Goal: Check status: Check status

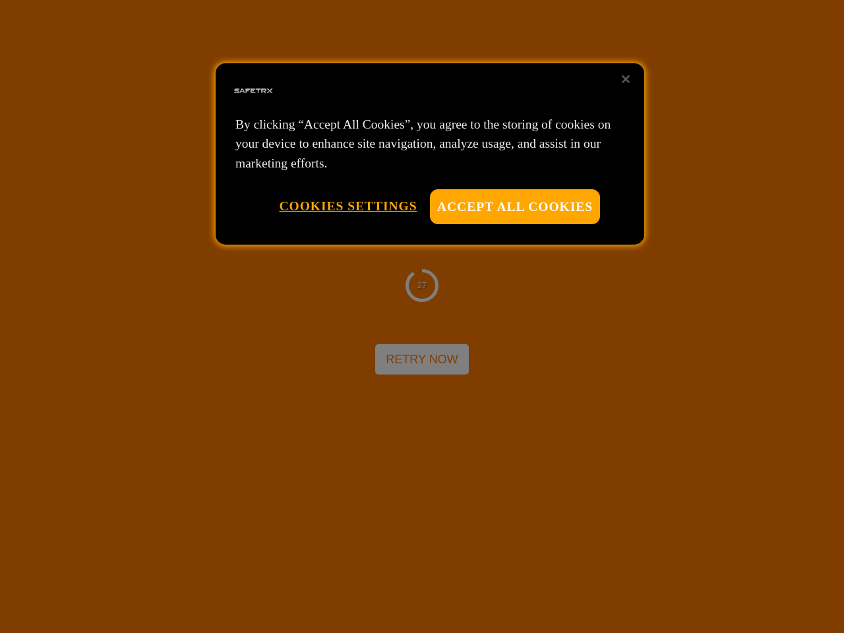
click at [422, 317] on div at bounding box center [422, 316] width 844 height 633
click at [515, 206] on button "Accept All Cookies" at bounding box center [515, 206] width 170 height 35
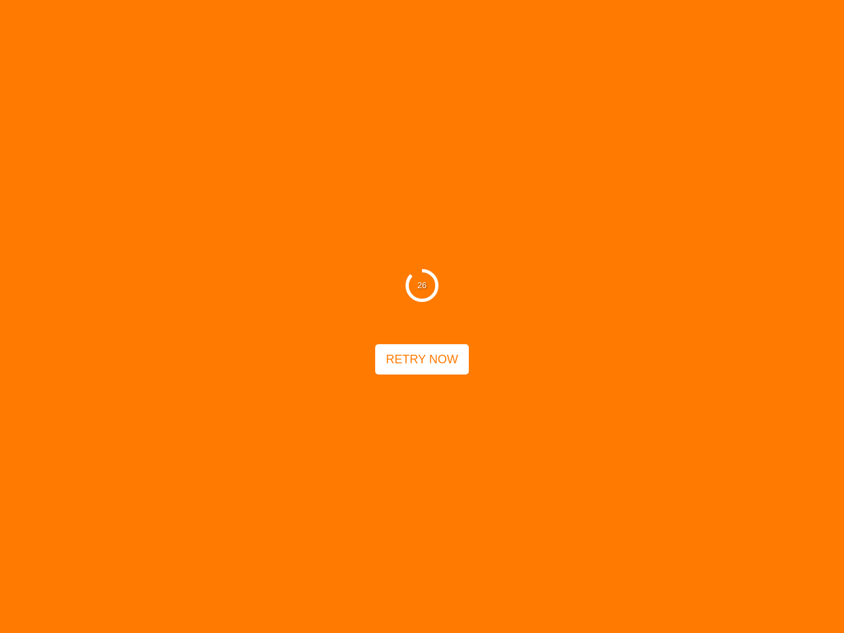
click at [348, 206] on button "Cookies Settings" at bounding box center [348, 206] width 138 height 34
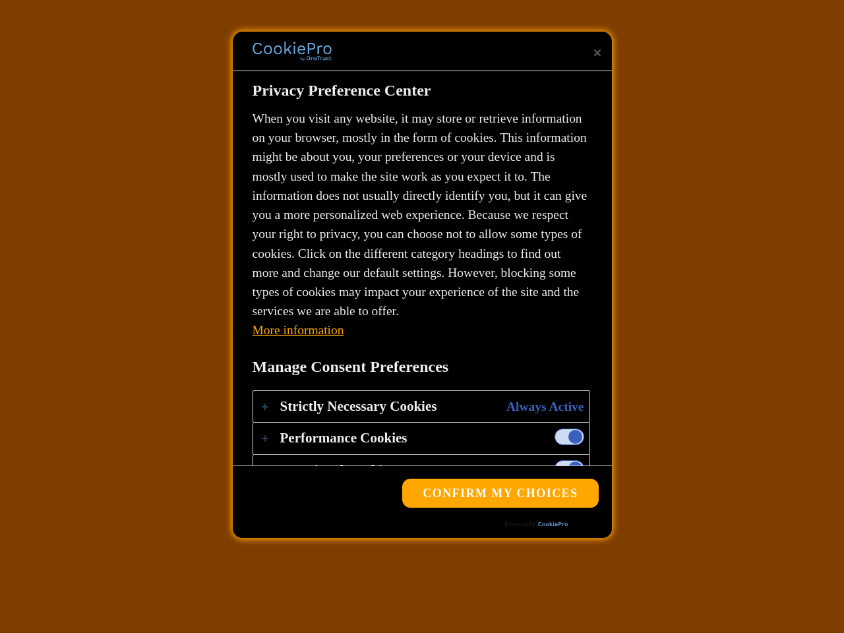
click at [626, 79] on div at bounding box center [422, 316] width 844 height 633
